Goal: Feedback & Contribution: Submit feedback/report problem

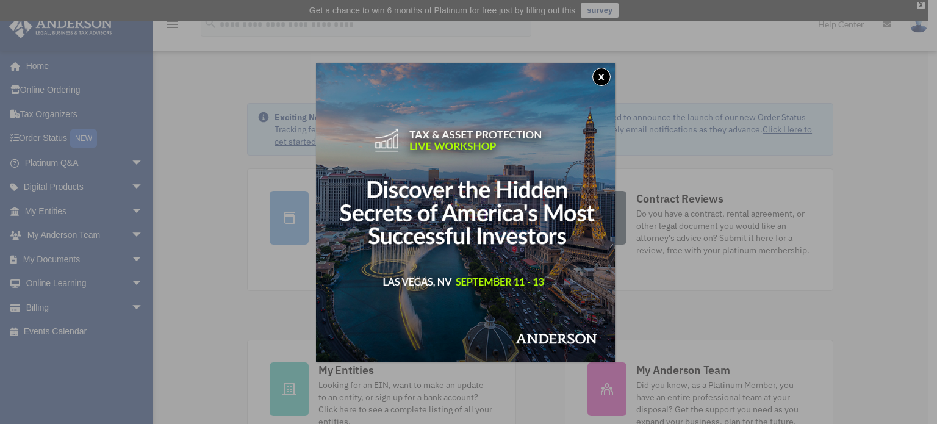
click at [602, 73] on button "x" at bounding box center [601, 77] width 18 height 18
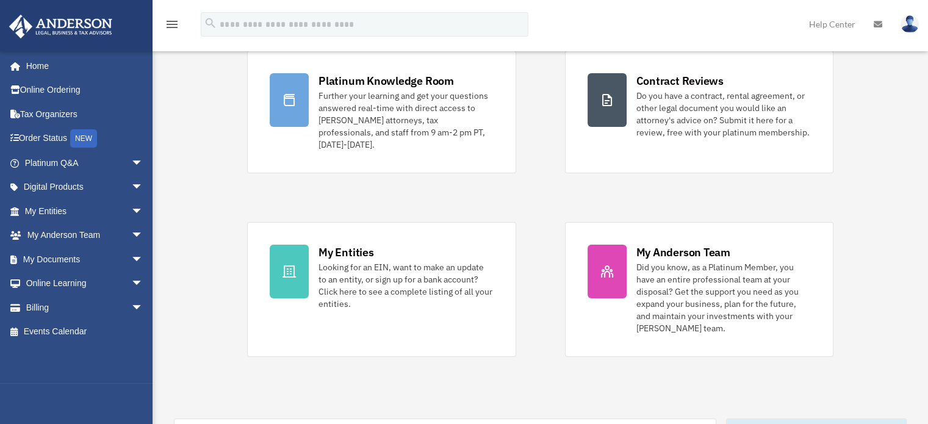
scroll to position [122, 0]
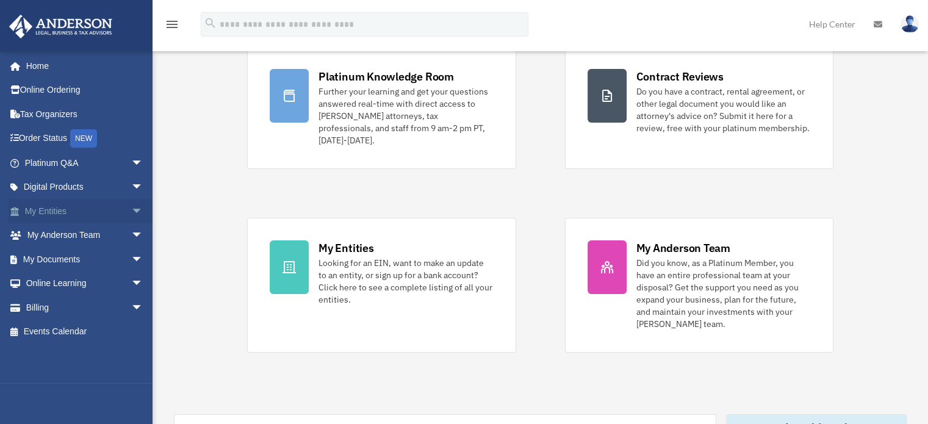
click at [71, 212] on link "My Entities arrow_drop_down" at bounding box center [85, 211] width 153 height 24
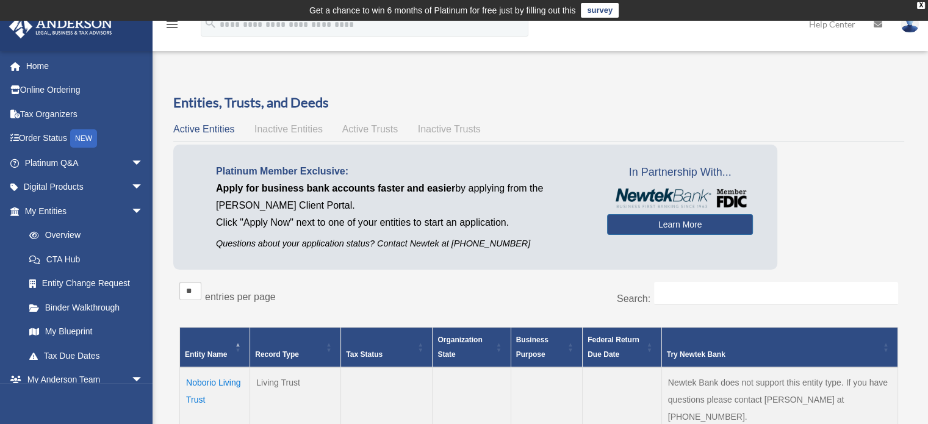
click at [290, 128] on span "Inactive Entities" at bounding box center [288, 129] width 68 height 10
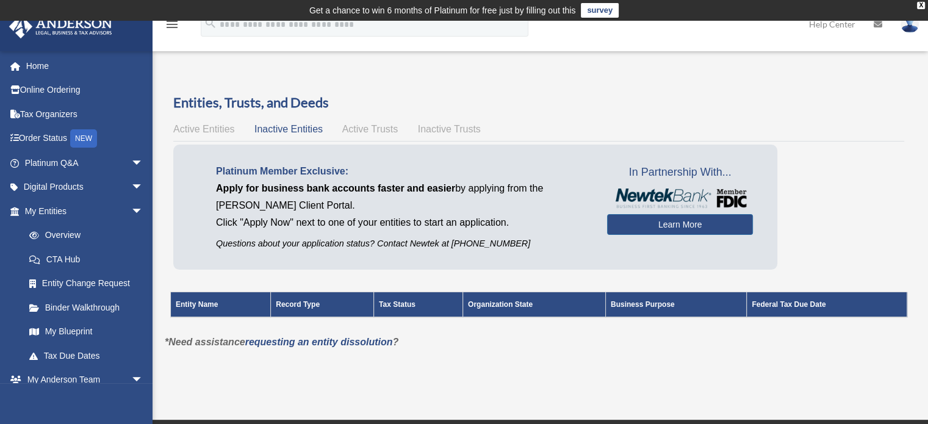
click at [366, 129] on span "Active Trusts" at bounding box center [370, 129] width 56 height 10
click at [458, 136] on div "Active Entities Inactive Entities Active Trusts Inactive Trusts" at bounding box center [538, 129] width 731 height 17
click at [455, 132] on span "Inactive Trusts" at bounding box center [449, 129] width 63 height 10
click at [206, 124] on span "Active Entities" at bounding box center [203, 129] width 61 height 10
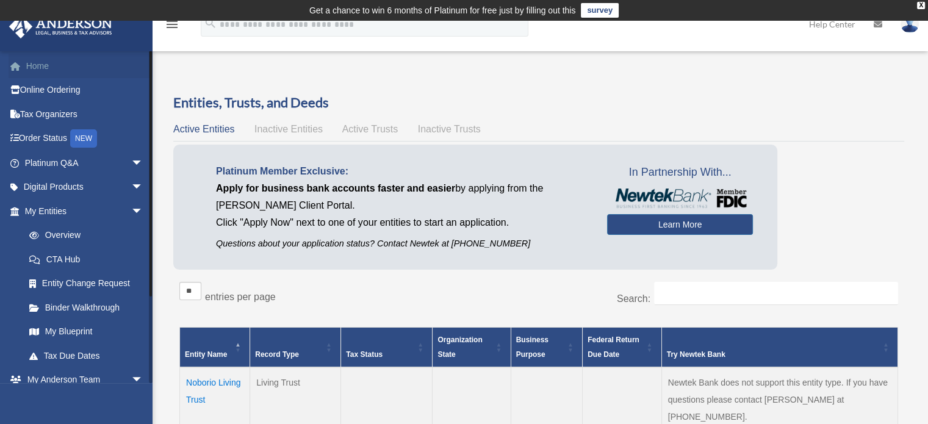
click at [30, 63] on link "Home" at bounding box center [85, 66] width 153 height 24
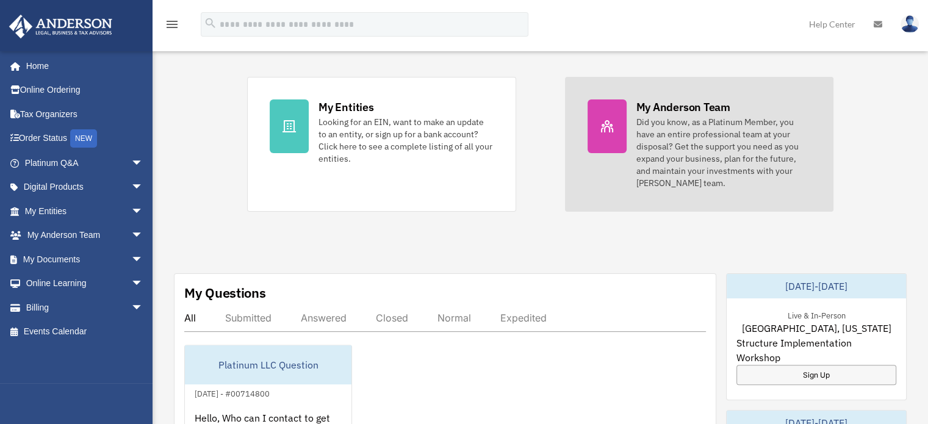
scroll to position [262, 0]
click at [661, 153] on div "Did you know, as a Platinum Member, you have an entire professional team at you…" at bounding box center [723, 153] width 174 height 73
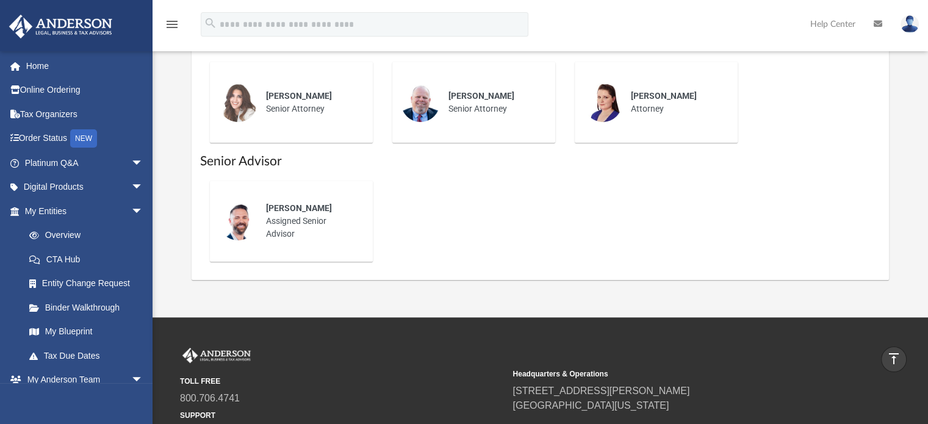
scroll to position [671, 0]
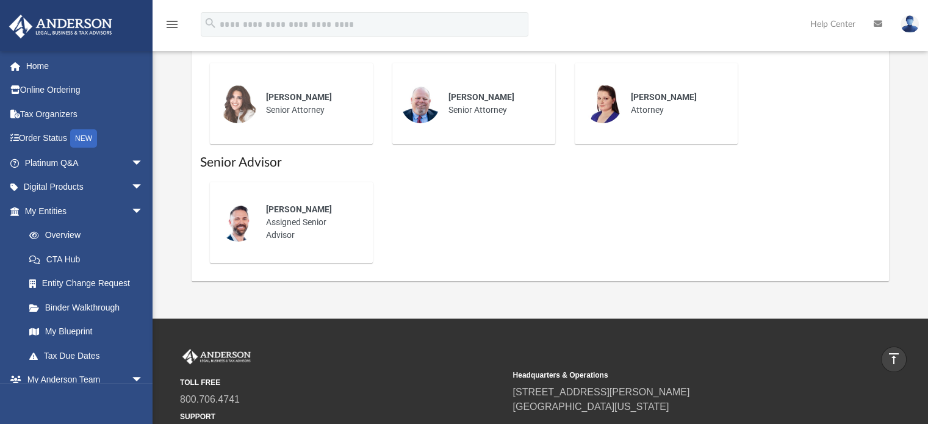
click at [296, 217] on div "Jacob Reide Assigned Senior Advisor" at bounding box center [310, 223] width 107 height 56
click at [246, 218] on img at bounding box center [237, 222] width 39 height 39
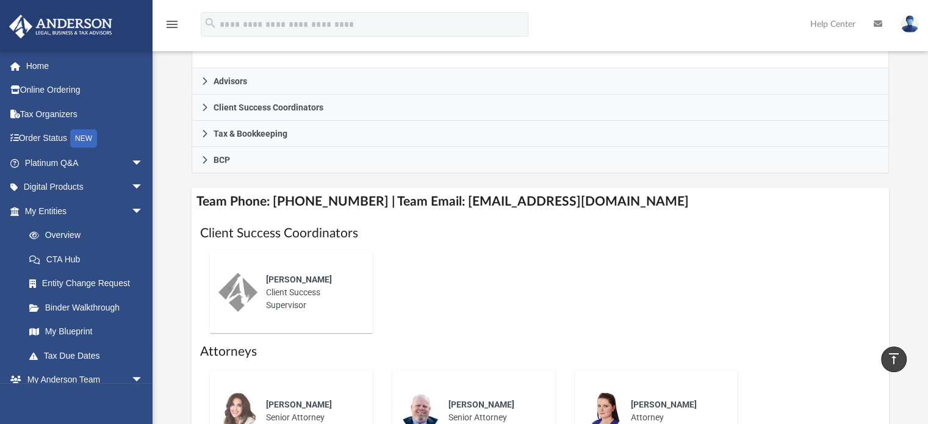
scroll to position [366, 0]
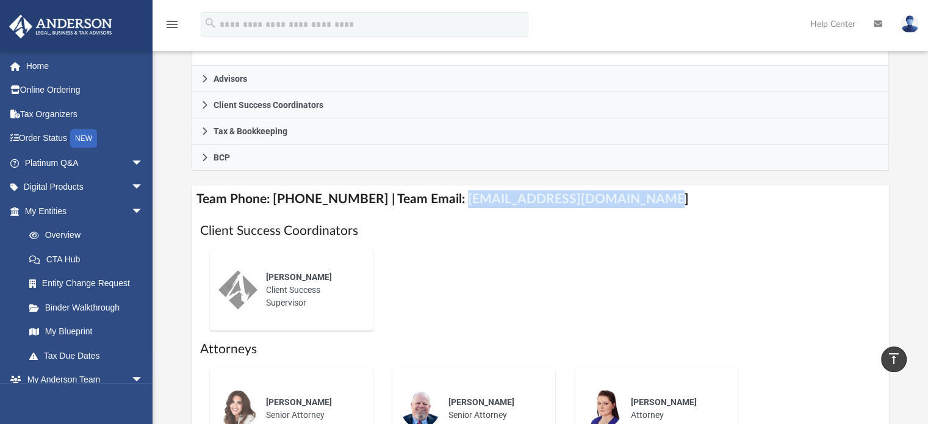
drag, startPoint x: 444, startPoint y: 199, endPoint x: 631, endPoint y: 207, distance: 186.8
click at [631, 207] on h4 "Team Phone: (725) 208-3133 | Team Email: myteam@andersonadvisors.com" at bounding box center [541, 198] width 698 height 27
click at [509, 197] on h4 "Team Phone: (725) 208-3133 | Team Email: myteam@andersonadvisors.com" at bounding box center [541, 198] width 698 height 27
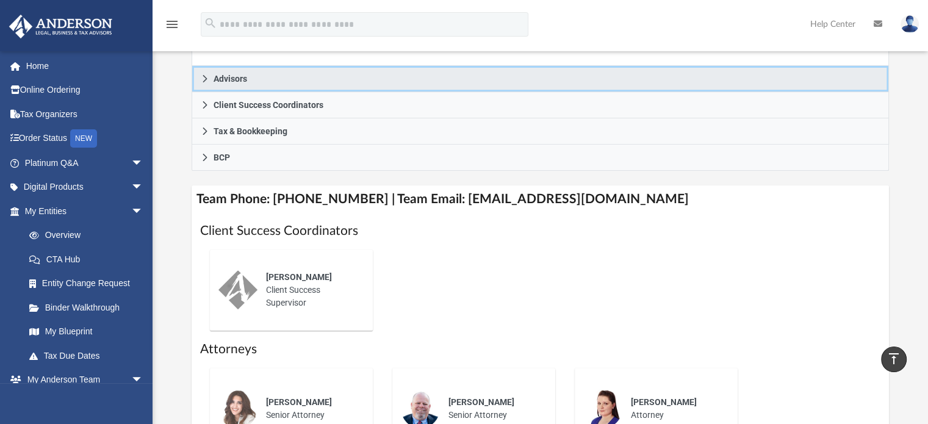
click at [205, 77] on icon at bounding box center [205, 78] width 9 height 9
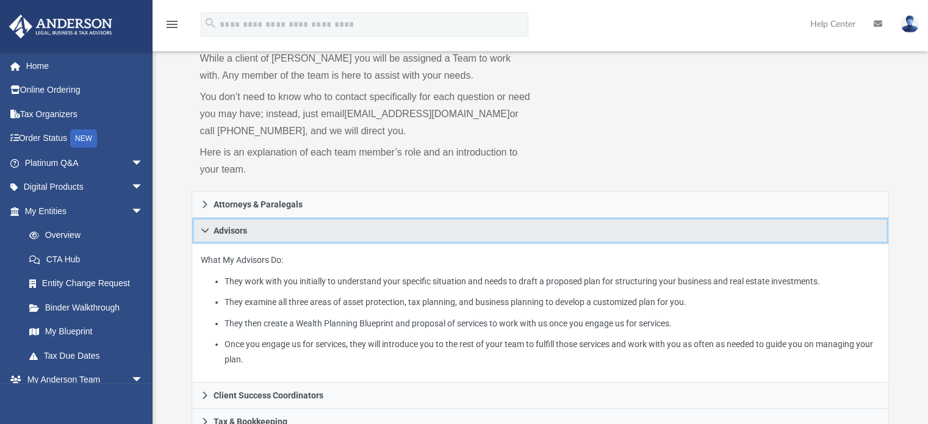
scroll to position [61, 0]
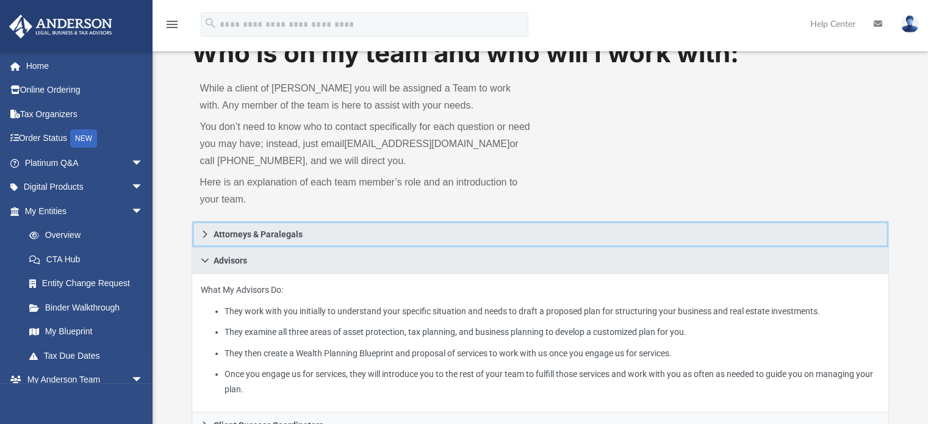
click at [203, 234] on icon at bounding box center [205, 234] width 9 height 9
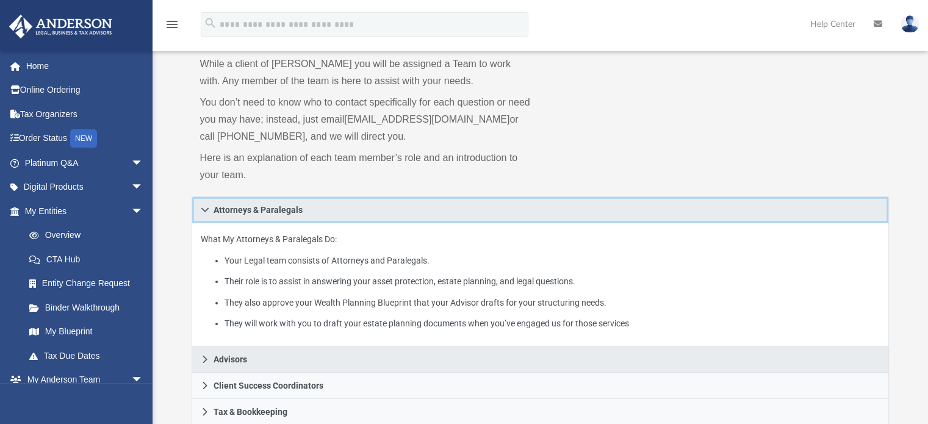
scroll to position [0, 0]
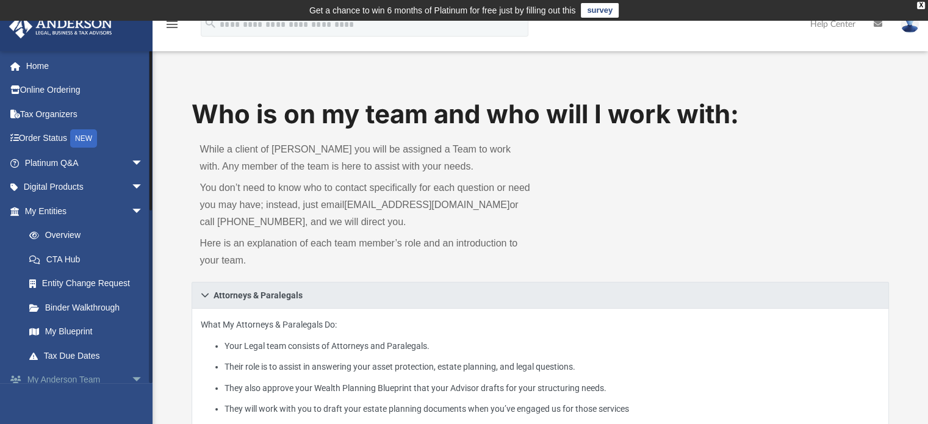
click at [79, 376] on link "My Anderson Team arrow_drop_down" at bounding box center [85, 380] width 153 height 24
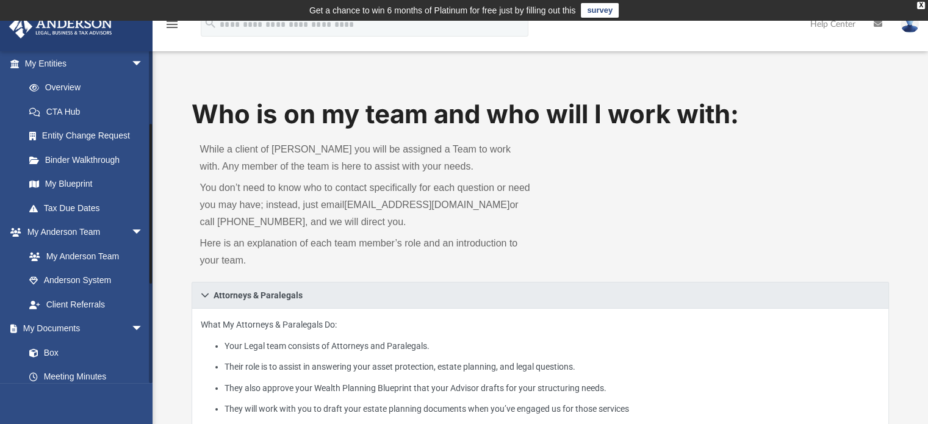
scroll to position [197, 0]
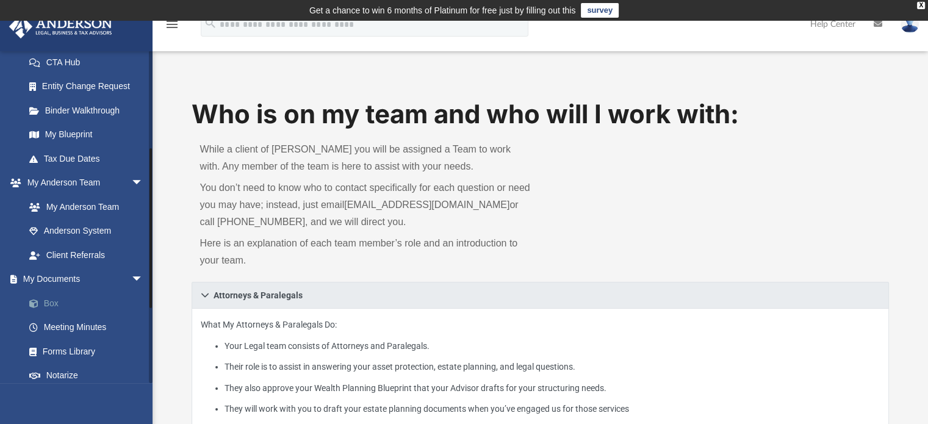
click at [46, 297] on link "Box" at bounding box center [89, 303] width 145 height 24
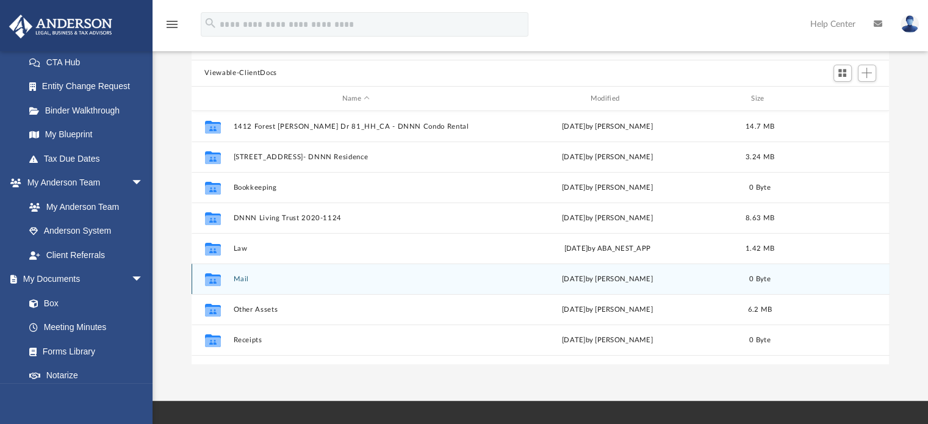
scroll to position [268, 688]
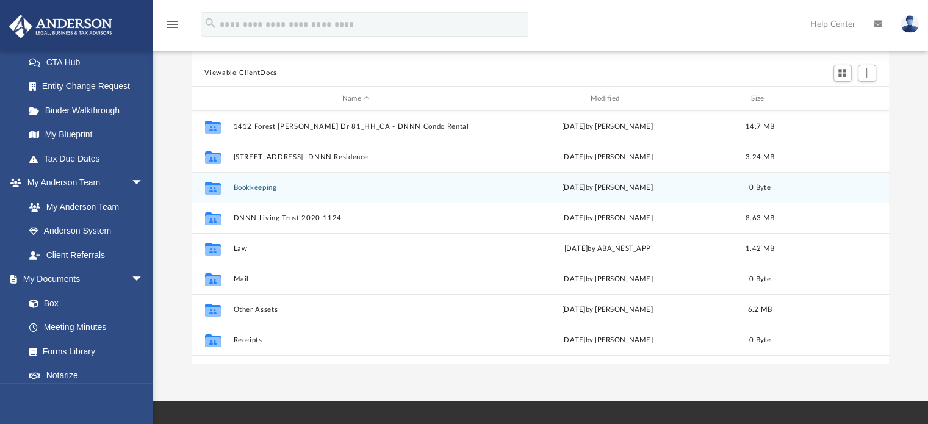
click at [252, 189] on button "Bookkeeping" at bounding box center [356, 188] width 246 height 8
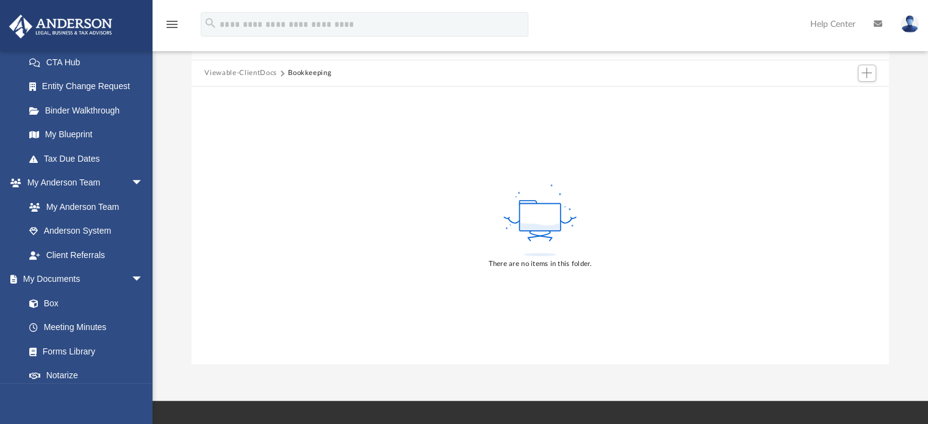
click at [242, 68] on button "Viewable-ClientDocs" at bounding box center [240, 73] width 72 height 11
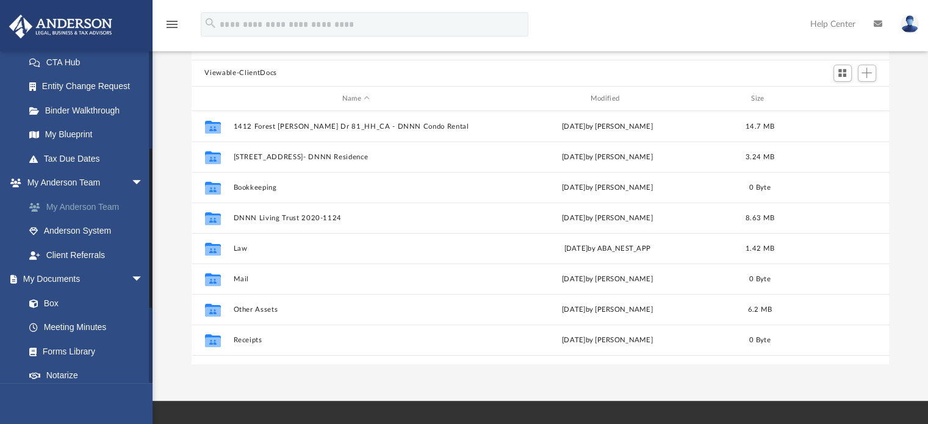
click at [93, 207] on link "My Anderson Team" at bounding box center [89, 207] width 145 height 24
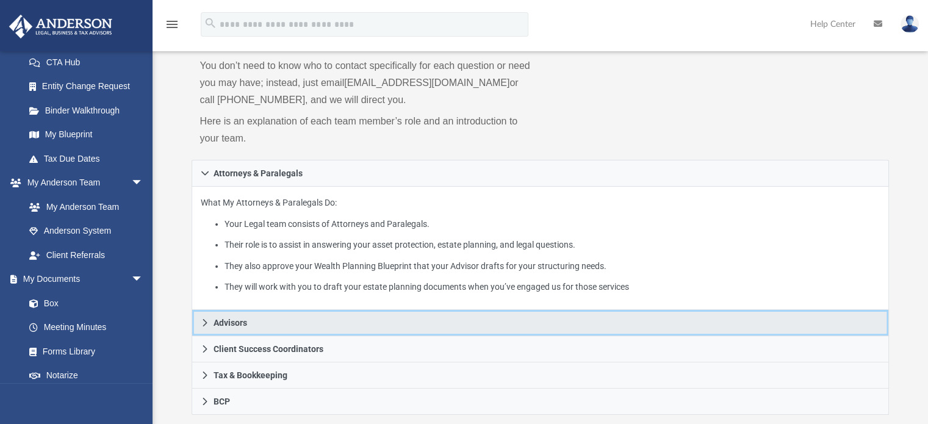
click at [206, 321] on icon at bounding box center [205, 322] width 9 height 9
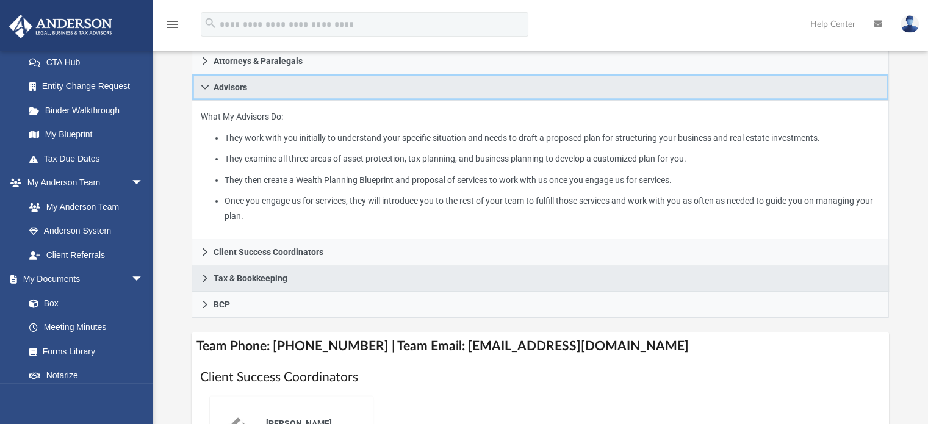
scroll to position [305, 0]
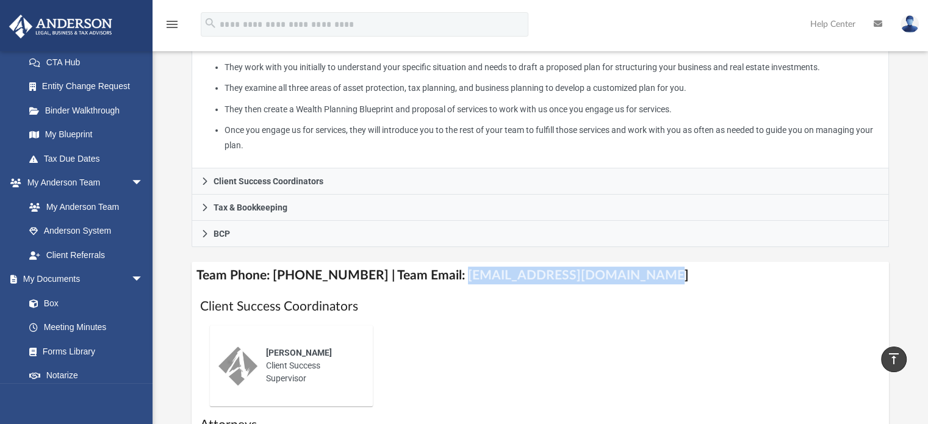
drag, startPoint x: 445, startPoint y: 272, endPoint x: 628, endPoint y: 283, distance: 183.9
click at [628, 283] on h4 "Team Phone: (725) 208-3133 | Team Email: myteam@andersonadvisors.com" at bounding box center [541, 275] width 698 height 27
copy h4 "myteam@andersonadvisors.com"
click at [78, 107] on link "Binder Walkthrough" at bounding box center [89, 110] width 145 height 24
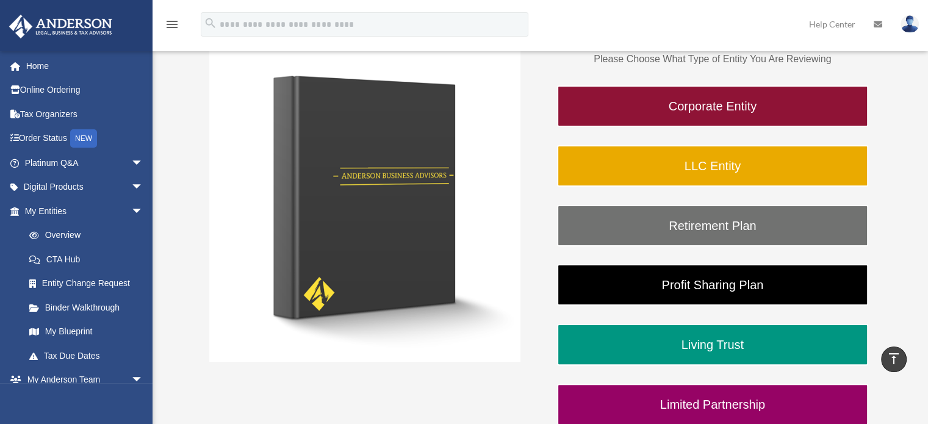
scroll to position [141, 0]
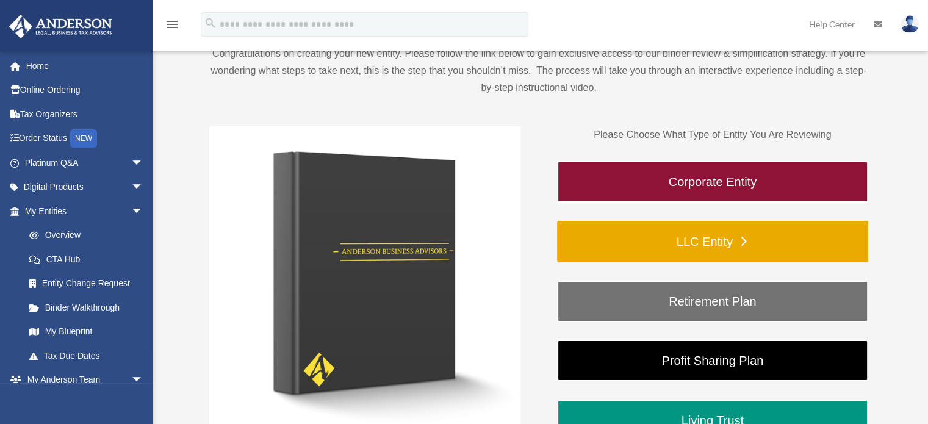
click at [684, 257] on link "LLC Entity" at bounding box center [712, 241] width 311 height 41
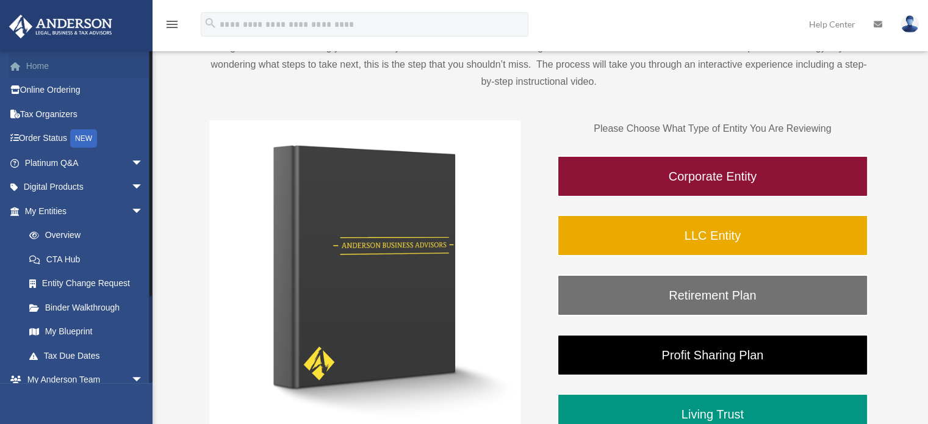
scroll to position [141, 0]
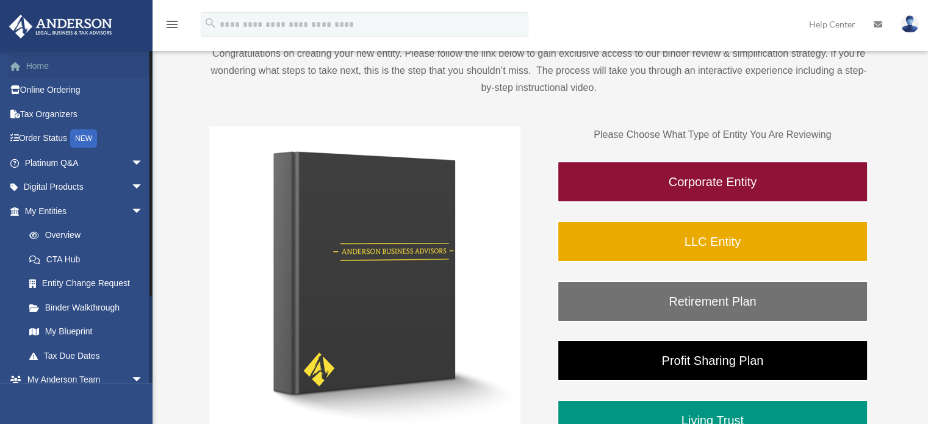
click at [30, 61] on link "Home" at bounding box center [85, 66] width 153 height 24
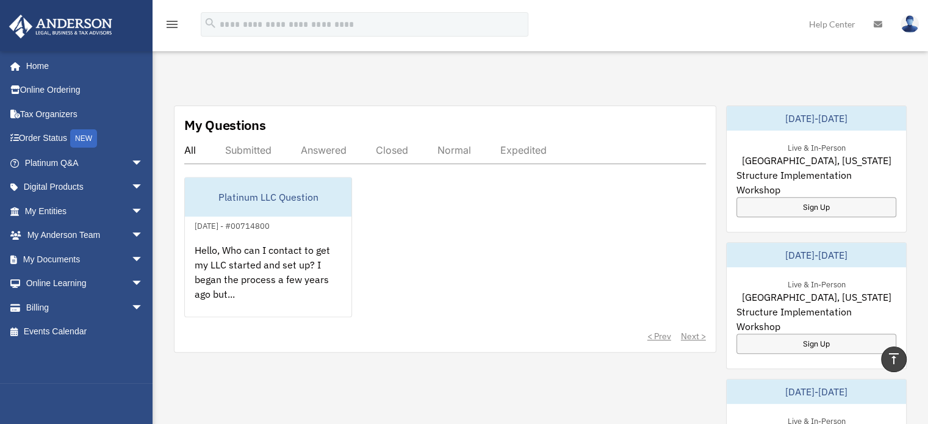
scroll to position [427, 0]
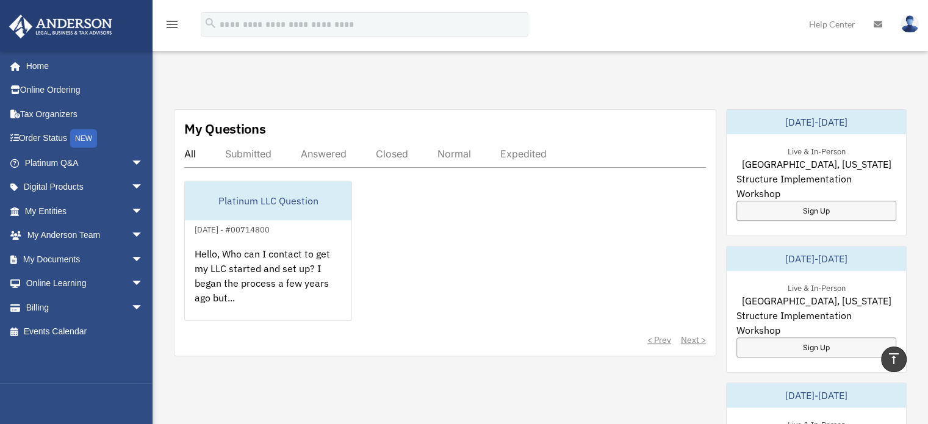
click at [311, 148] on div "Answered" at bounding box center [324, 154] width 46 height 12
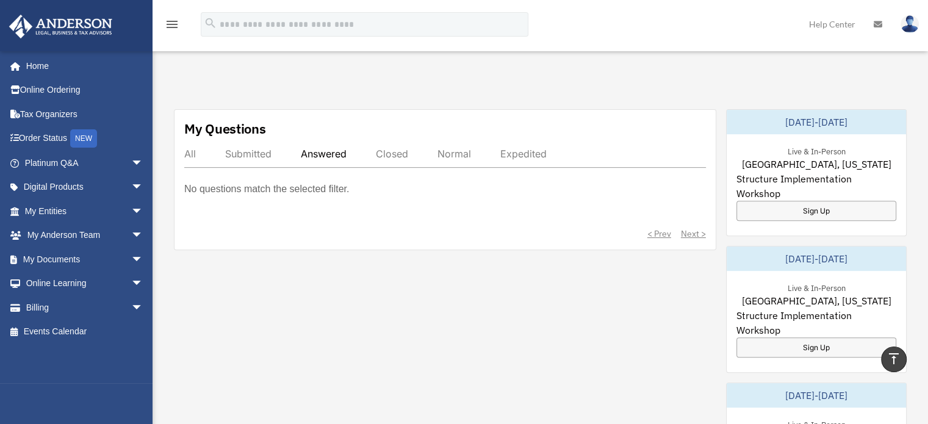
click at [192, 148] on div "All" at bounding box center [190, 154] width 12 height 12
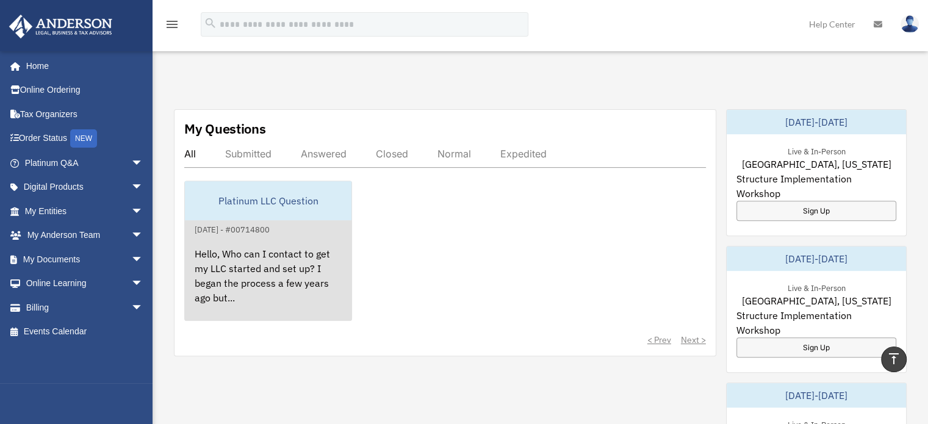
click at [279, 222] on div "September 4, 2024 - #00714800" at bounding box center [232, 228] width 95 height 13
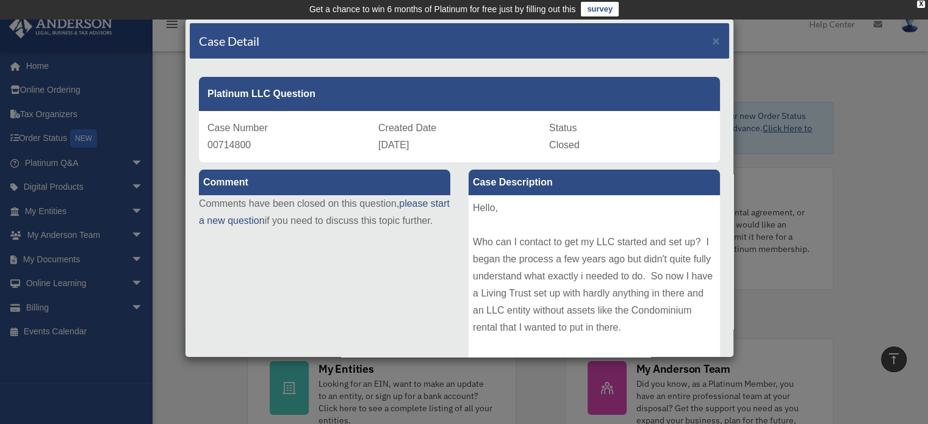
scroll to position [0, 0]
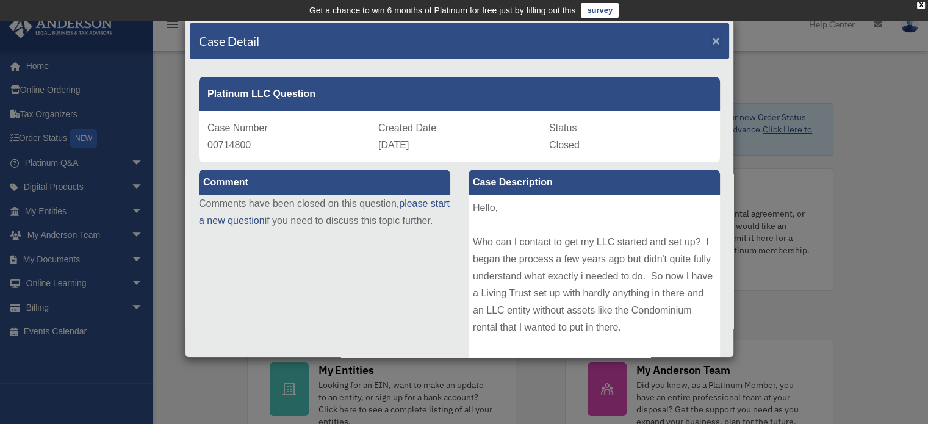
click at [712, 37] on span "×" at bounding box center [716, 41] width 8 height 14
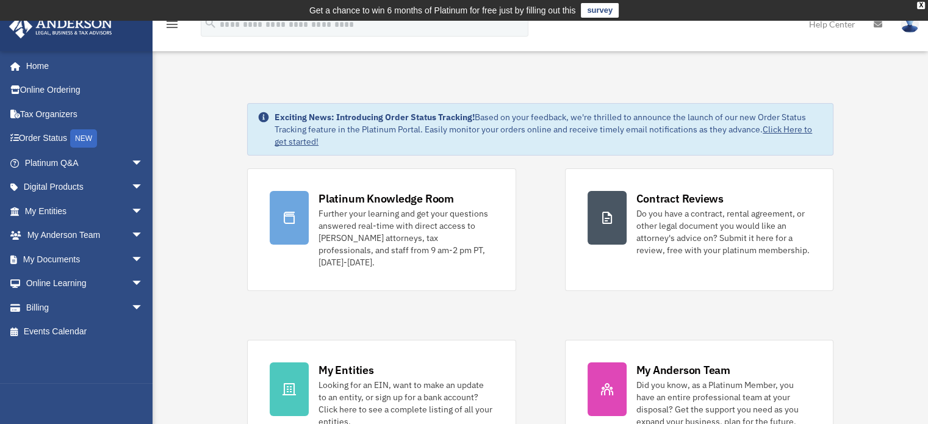
click at [609, 9] on link "survey" at bounding box center [600, 10] width 38 height 15
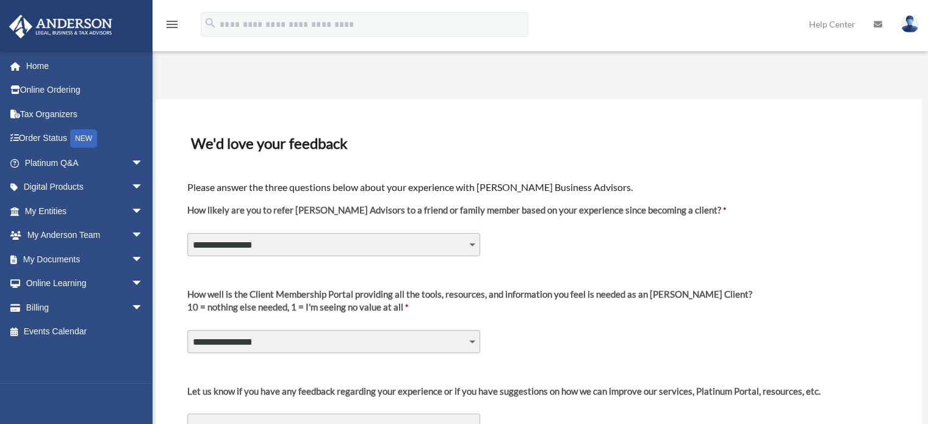
click at [436, 243] on select "**********" at bounding box center [333, 244] width 293 height 23
click at [436, 245] on select "**********" at bounding box center [333, 244] width 293 height 23
click at [436, 246] on select "**********" at bounding box center [333, 244] width 293 height 23
select select "********"
click at [187, 233] on select "**********" at bounding box center [333, 244] width 293 height 23
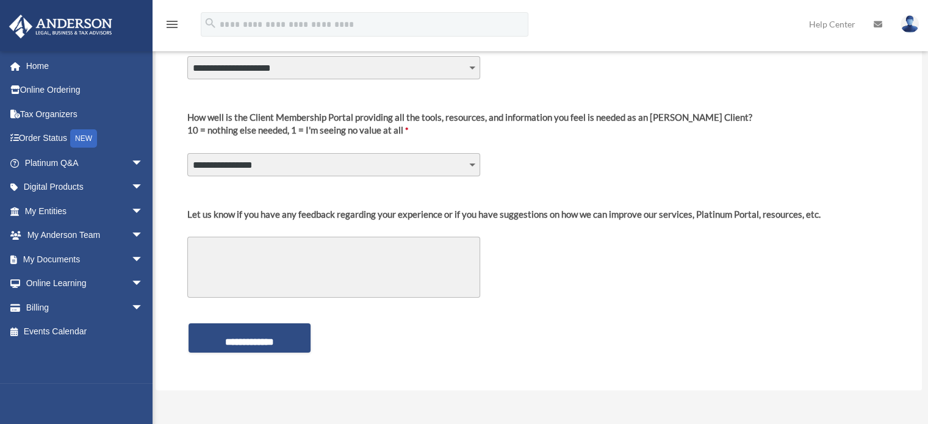
scroll to position [183, 0]
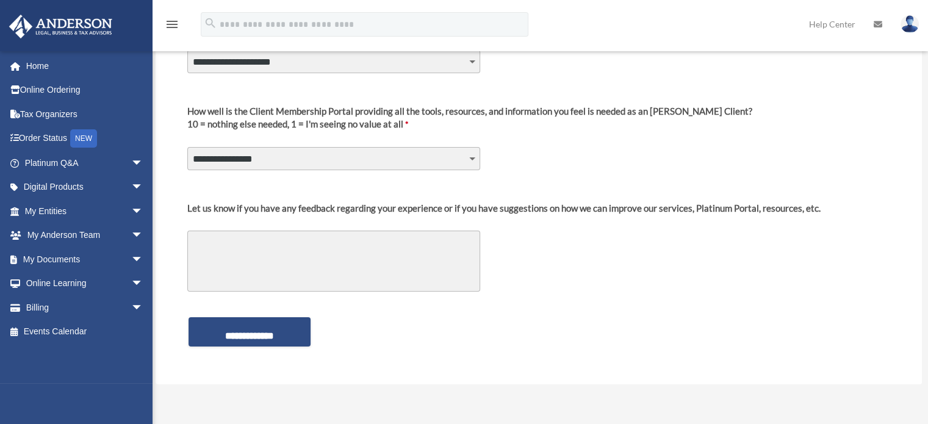
click at [451, 158] on select "**********" at bounding box center [333, 158] width 293 height 23
select select "********"
click at [187, 147] on select "**********" at bounding box center [333, 158] width 293 height 23
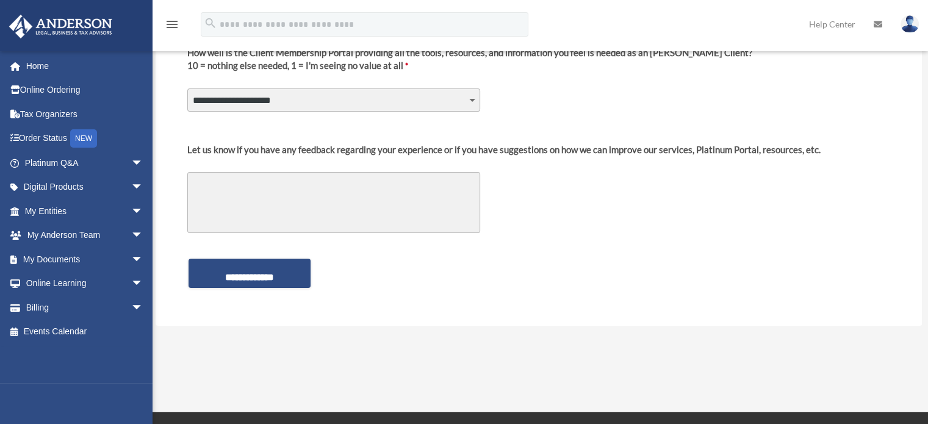
scroll to position [244, 0]
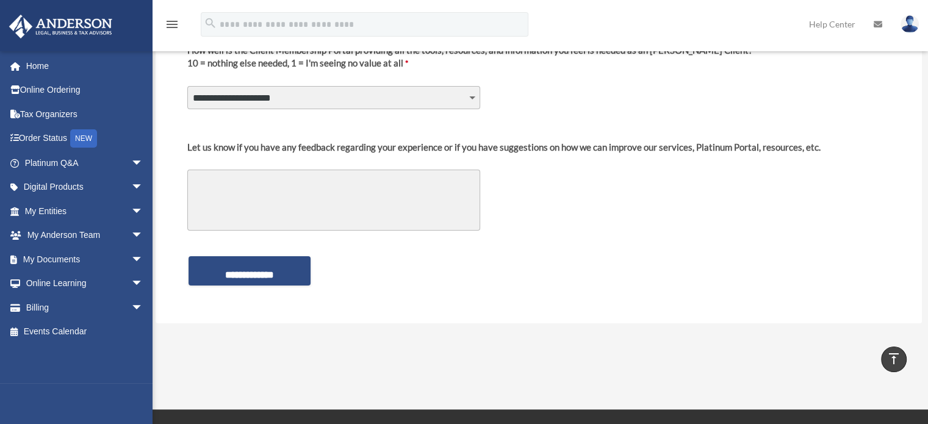
click at [426, 178] on textarea "Let us know if you have any feedback regarding your experience or if you have s…" at bounding box center [333, 200] width 293 height 61
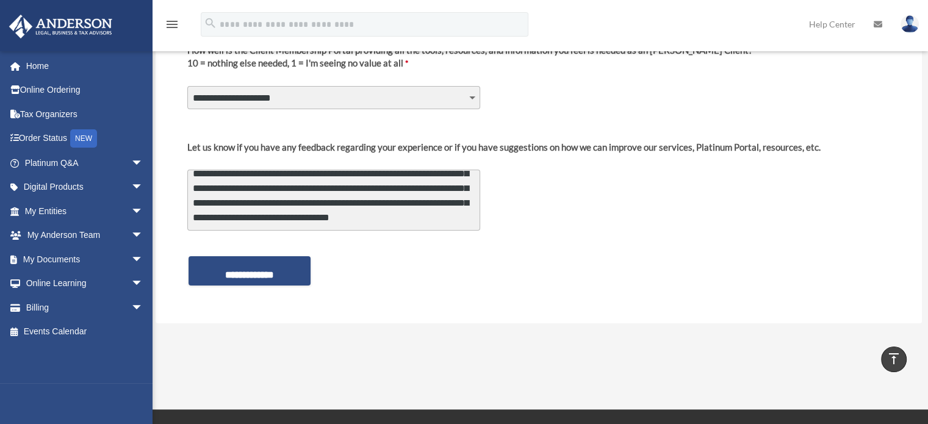
scroll to position [61, 0]
type textarea "**********"
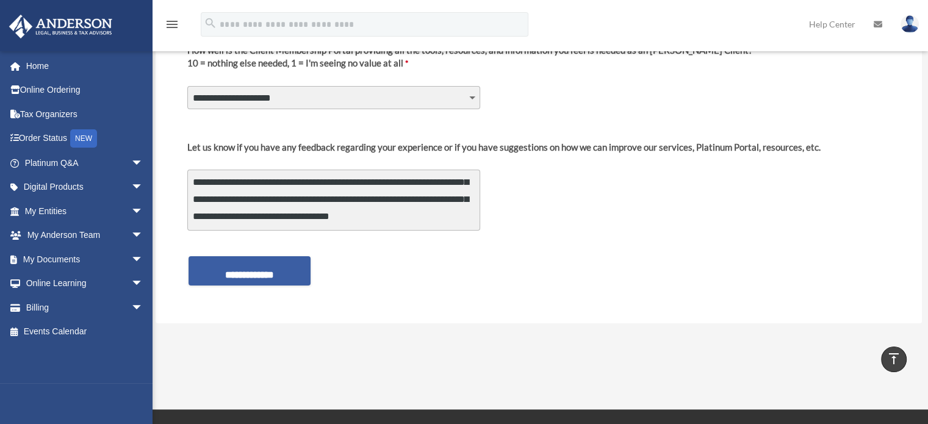
scroll to position [62, 0]
click at [272, 278] on input "**********" at bounding box center [250, 270] width 122 height 29
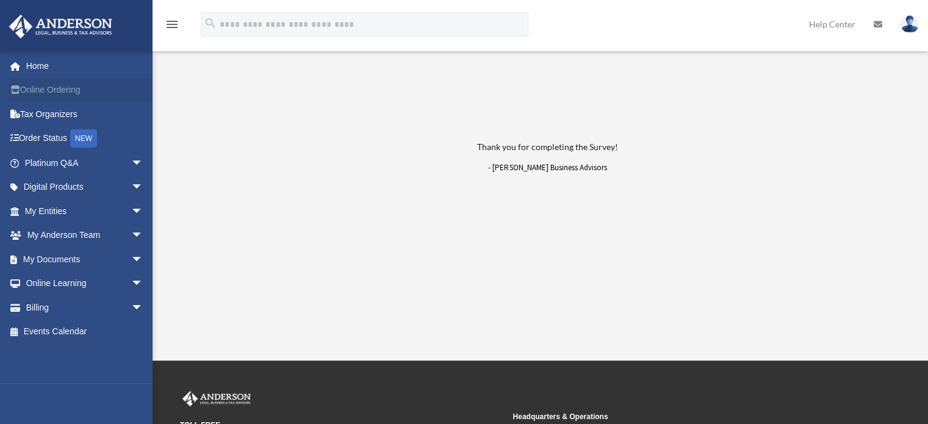
click at [41, 90] on link "Online Ordering" at bounding box center [85, 90] width 153 height 24
